Goal: Information Seeking & Learning: Learn about a topic

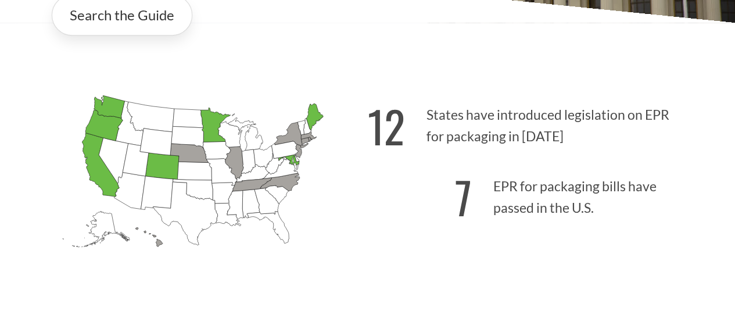
scroll to position [291, 0]
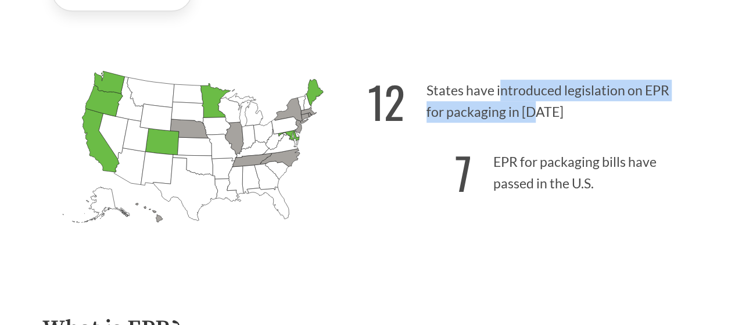
drag, startPoint x: 501, startPoint y: 91, endPoint x: 538, endPoint y: 115, distance: 44.2
click at [538, 115] on p "12 States have introduced legislation on EPR for packaging in [DATE]" at bounding box center [531, 97] width 326 height 71
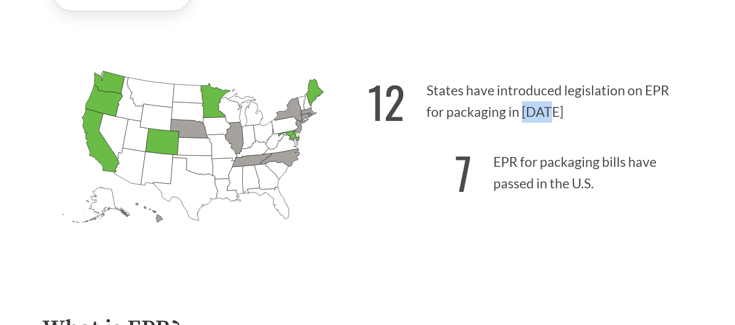
click at [538, 115] on p "12 States have introduced legislation on EPR for packaging in [DATE]" at bounding box center [531, 97] width 326 height 71
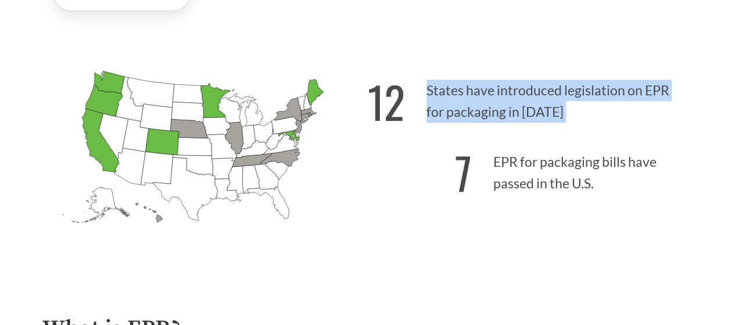
click at [538, 115] on p "12 States have introduced legislation on EPR for packaging in [DATE]" at bounding box center [531, 97] width 326 height 71
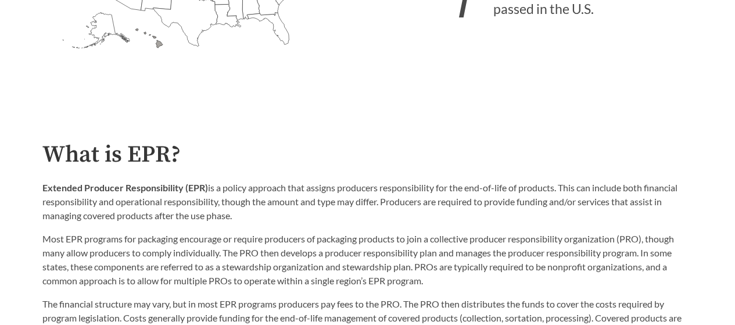
scroll to position [581, 0]
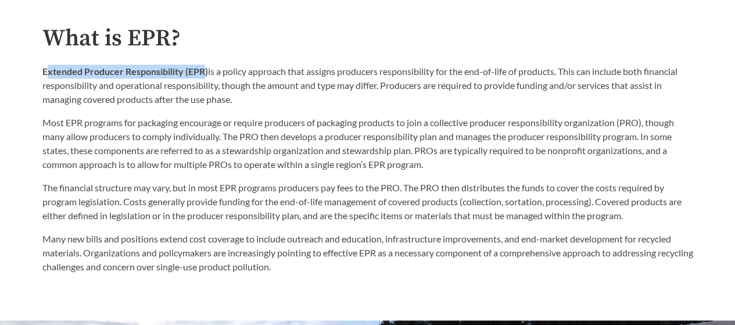
drag, startPoint x: 45, startPoint y: 75, endPoint x: 206, endPoint y: 74, distance: 160.4
click at [206, 74] on strong "Extended Producer Responsibility (EPR)" at bounding box center [125, 71] width 166 height 11
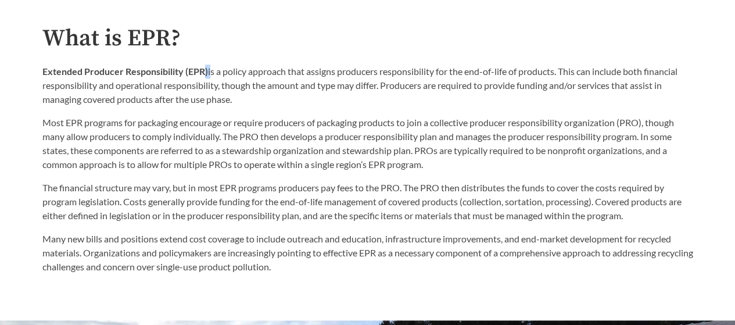
click at [206, 74] on strong "Extended Producer Responsibility (EPR)" at bounding box center [125, 71] width 166 height 11
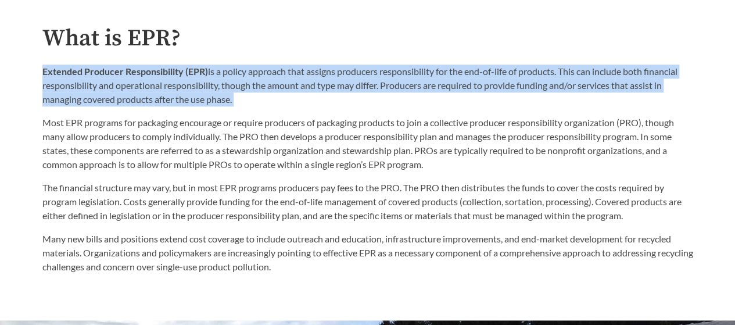
click at [206, 74] on strong "Extended Producer Responsibility (EPR)" at bounding box center [125, 71] width 166 height 11
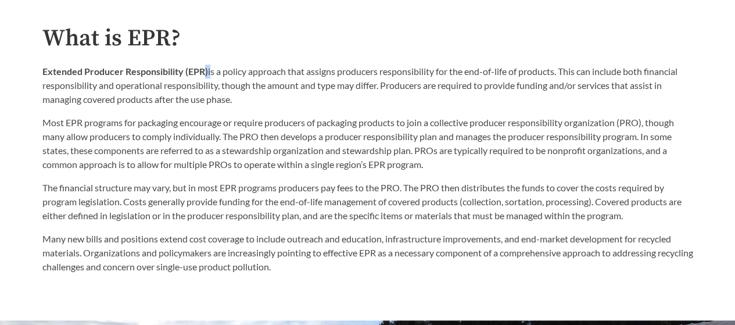
click at [206, 74] on strong "Extended Producer Responsibility (EPR)" at bounding box center [125, 71] width 166 height 11
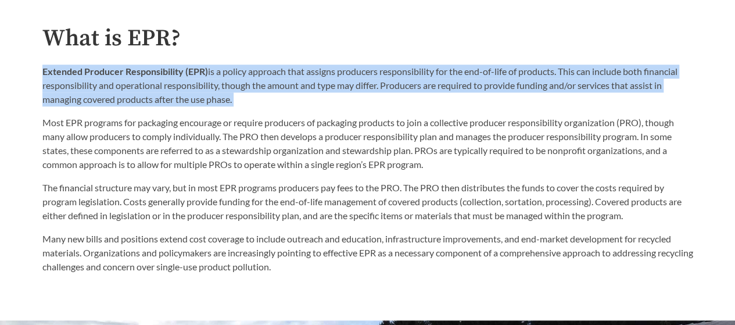
click at [206, 74] on strong "Extended Producer Responsibility (EPR)" at bounding box center [125, 71] width 166 height 11
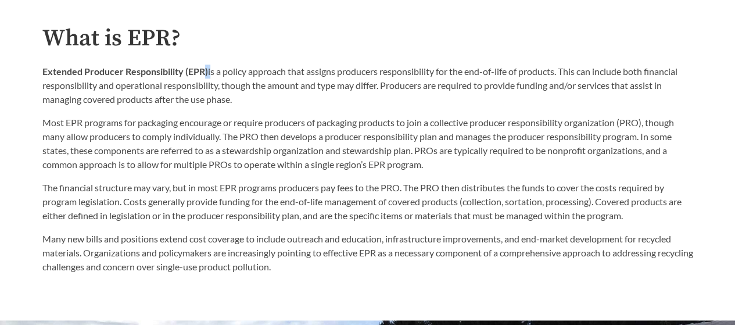
click at [206, 74] on strong "Extended Producer Responsibility (EPR)" at bounding box center [125, 71] width 166 height 11
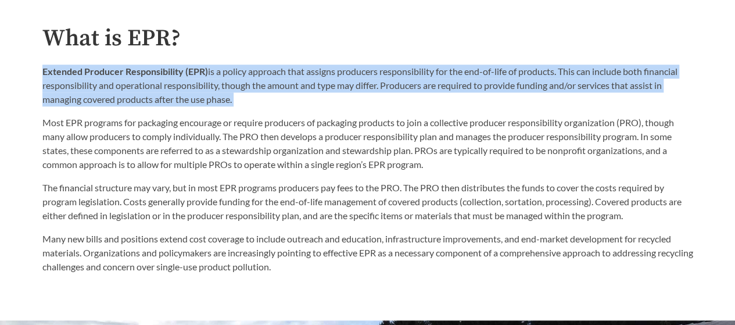
click at [206, 74] on strong "Extended Producer Responsibility (EPR)" at bounding box center [125, 71] width 166 height 11
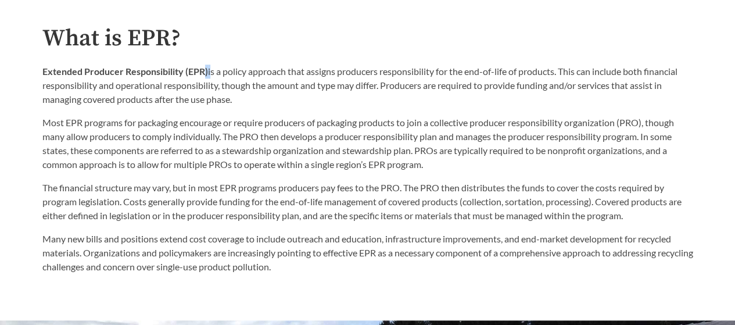
click at [206, 74] on strong "Extended Producer Responsibility (EPR)" at bounding box center [125, 71] width 166 height 11
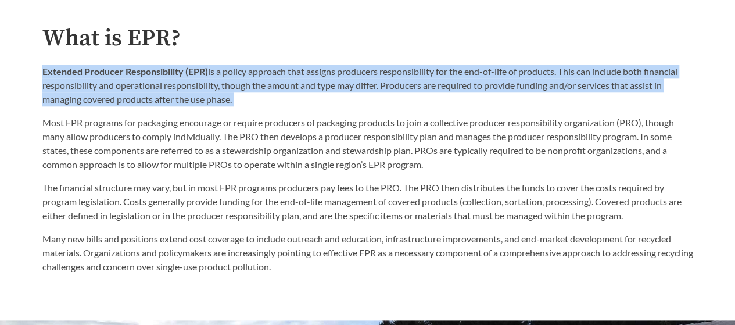
click at [206, 74] on strong "Extended Producer Responsibility (EPR)" at bounding box center [125, 71] width 166 height 11
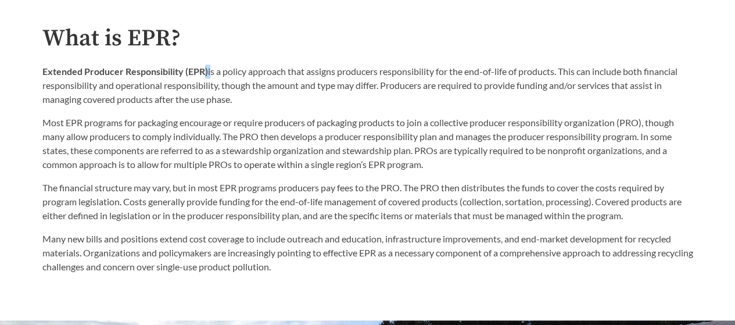
click at [206, 74] on strong "Extended Producer Responsibility (EPR)" at bounding box center [125, 71] width 166 height 11
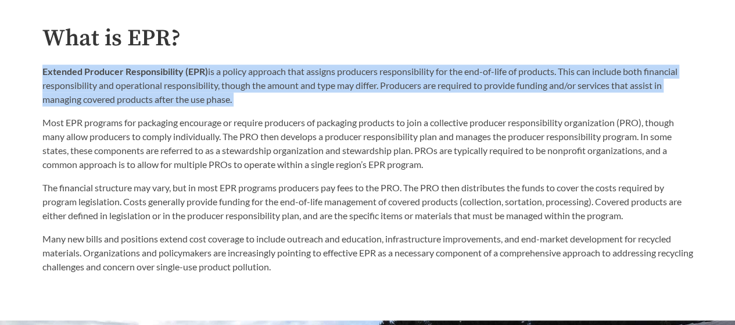
click at [206, 74] on strong "Extended Producer Responsibility (EPR)" at bounding box center [125, 71] width 166 height 11
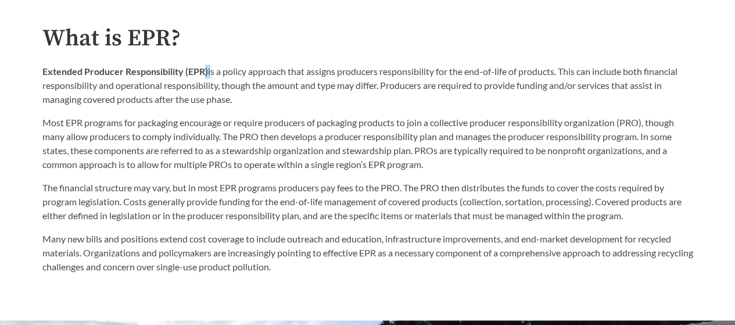
click at [206, 74] on strong "Extended Producer Responsibility (EPR)" at bounding box center [125, 71] width 166 height 11
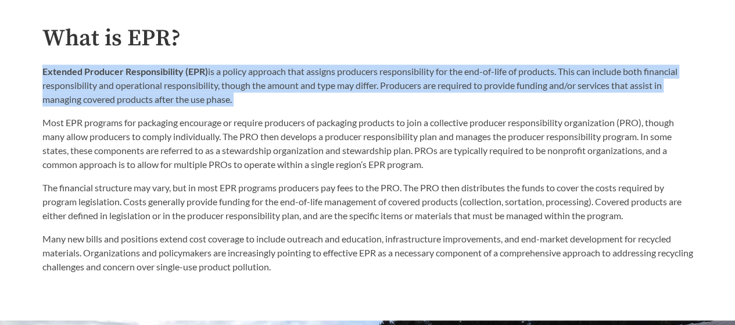
click at [206, 74] on strong "Extended Producer Responsibility (EPR)" at bounding box center [125, 71] width 166 height 11
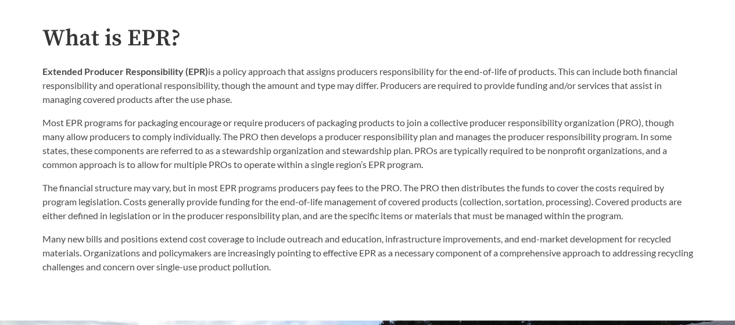
click at [86, 131] on p "Most EPR programs for packaging encourage or require producers of packaging pro…" at bounding box center [367, 144] width 651 height 56
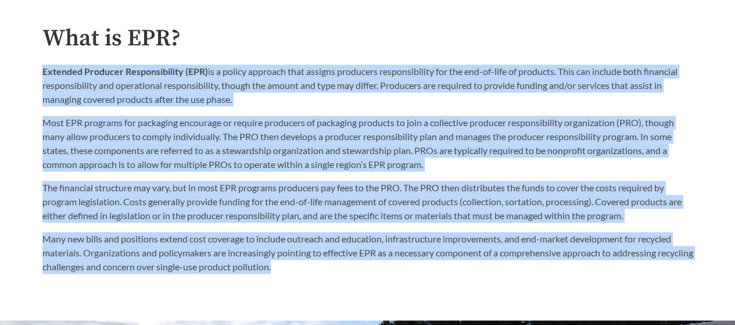
drag, startPoint x: 44, startPoint y: 75, endPoint x: 352, endPoint y: 276, distance: 367.6
click at [352, 274] on div "What is EPR? Extended Producer Responsibility (EPR) is a policy approach that a…" at bounding box center [367, 150] width 651 height 249
copy div "Loremips Dolorsit Ametconsectetu (ADI) el s doeius temporin utla etdolor magnaa…"
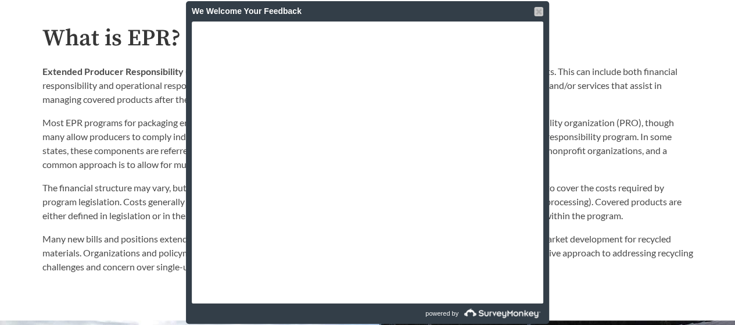
click at [535, 12] on div at bounding box center [538, 11] width 9 height 9
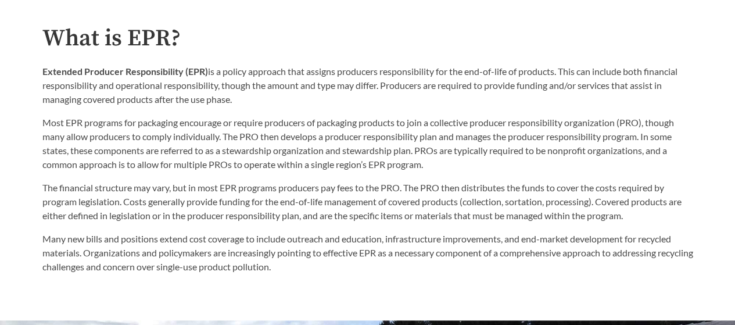
click at [439, 130] on p "Most EPR programs for packaging encourage or require producers of packaging pro…" at bounding box center [367, 144] width 651 height 56
